Goal: Task Accomplishment & Management: Complete application form

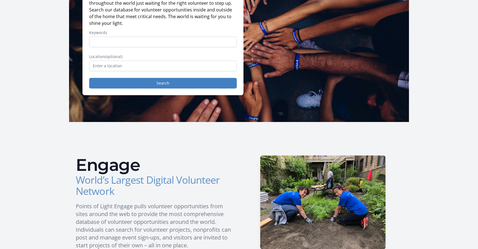
scroll to position [75, 0]
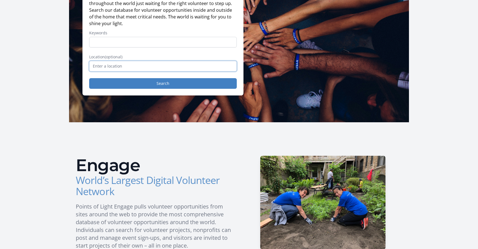
click at [126, 63] on input "text" at bounding box center [162, 66] width 147 height 11
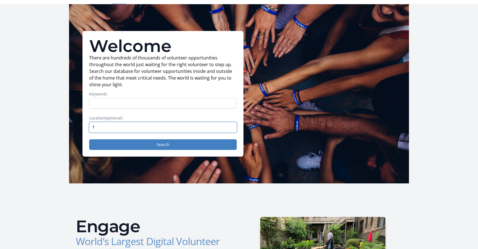
scroll to position [13, 0]
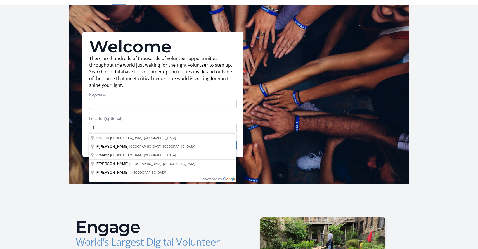
type input "Fairfield, OH, USA"
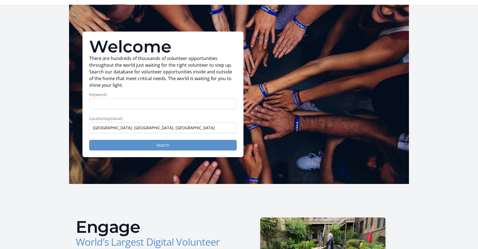
click at [112, 149] on button "Search" at bounding box center [162, 145] width 147 height 11
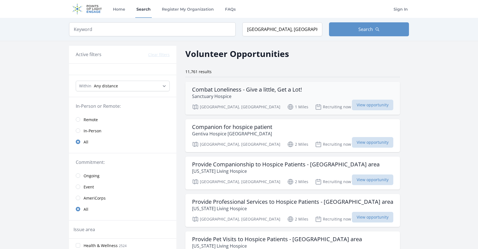
click at [218, 92] on h3 "Combat Loneliness - Give a little, Get a Lot!" at bounding box center [247, 89] width 110 height 7
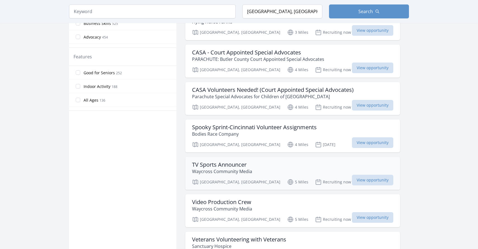
scroll to position [301, 0]
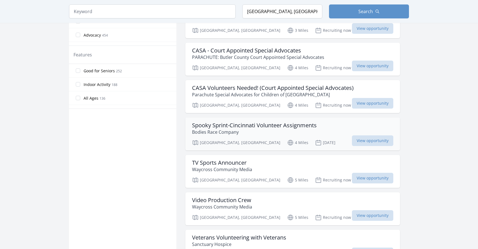
click at [260, 133] on p "Bodies Race Company" at bounding box center [254, 132] width 125 height 7
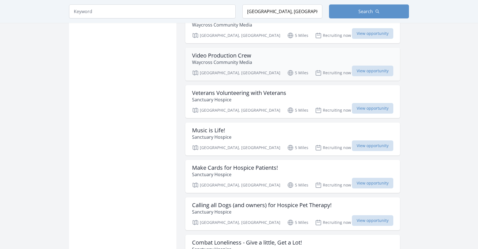
scroll to position [447, 0]
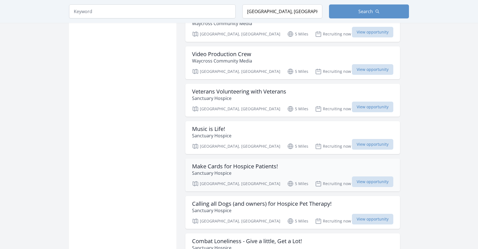
click at [230, 171] on p "Sanctuary Hospice" at bounding box center [235, 173] width 86 height 7
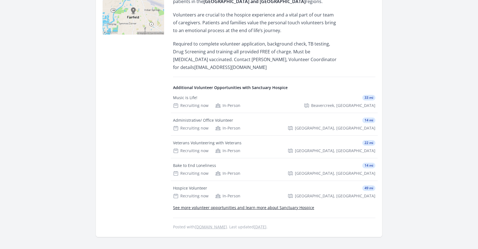
scroll to position [176, 0]
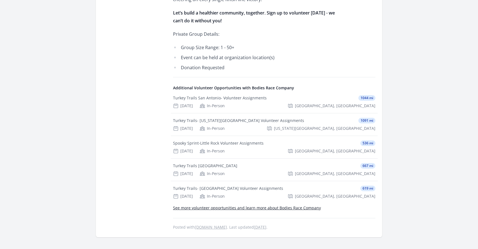
scroll to position [562, 0]
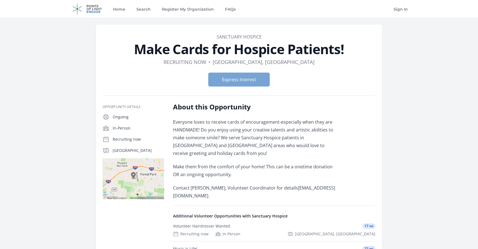
click at [233, 82] on button "Express Interest" at bounding box center [238, 80] width 61 height 14
